Goal: Entertainment & Leisure: Consume media (video, audio)

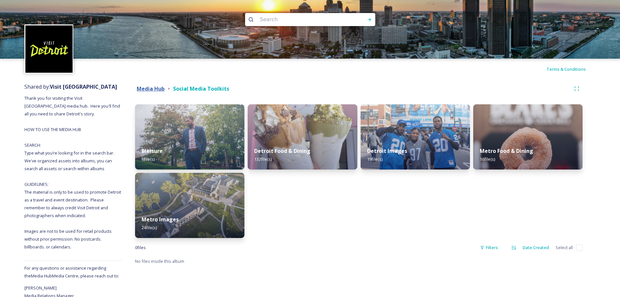
click at [153, 86] on strong "Media Hub" at bounding box center [151, 88] width 28 height 7
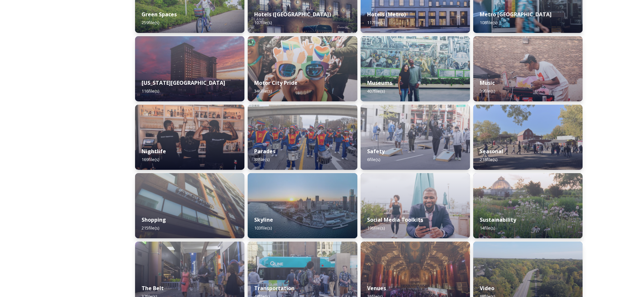
scroll to position [358, 0]
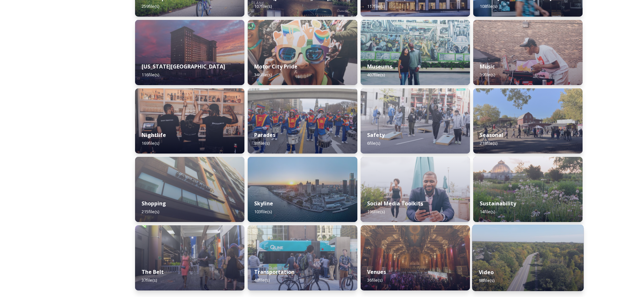
click at [521, 264] on div "Video 98 file(s)" at bounding box center [528, 276] width 112 height 30
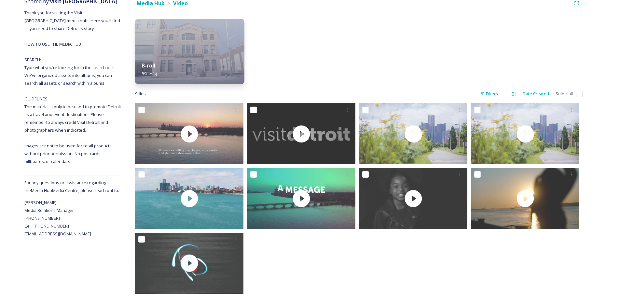
scroll to position [96, 0]
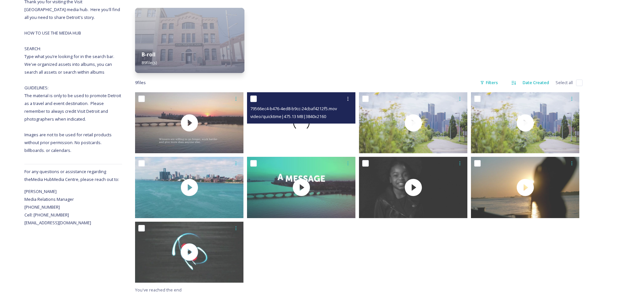
click at [291, 130] on div at bounding box center [301, 122] width 108 height 61
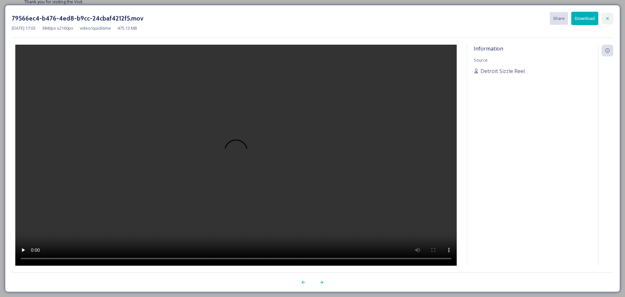
click at [607, 19] on icon at bounding box center [607, 18] width 5 height 5
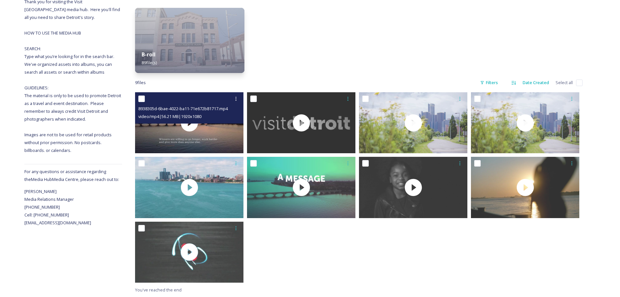
click at [187, 123] on div "8938305d-6bae-4022-ba11-71e672b81717.mp4 video/mp4 | 56.21 MB | 1920 x 1080" at bounding box center [189, 107] width 108 height 31
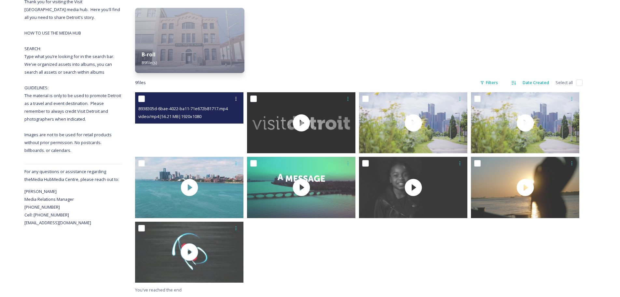
click at [183, 127] on video "8938305d-6bae-4022-ba11-71e672b81717.mp4" at bounding box center [189, 122] width 108 height 61
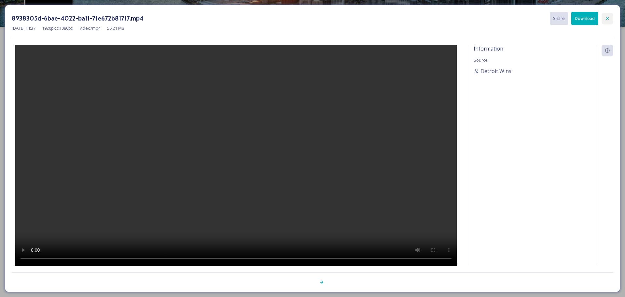
click at [604, 19] on div at bounding box center [608, 19] width 12 height 12
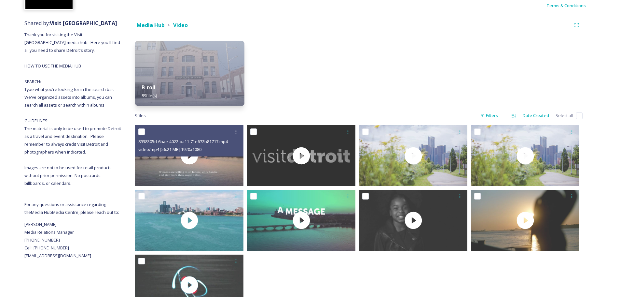
scroll to position [31, 0]
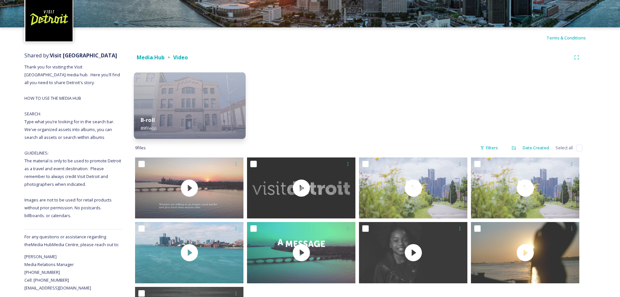
click at [189, 107] on img at bounding box center [190, 105] width 112 height 66
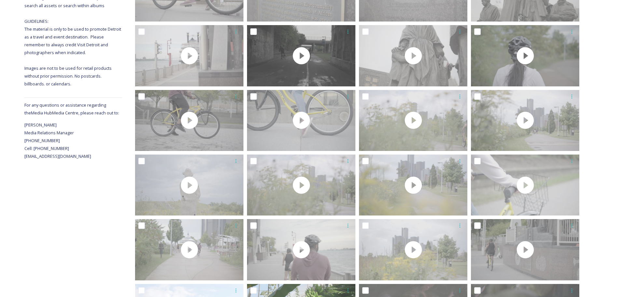
scroll to position [98, 0]
